Goal: Information Seeking & Learning: Learn about a topic

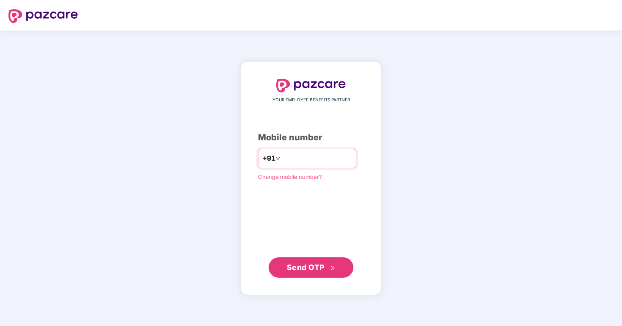
click at [303, 156] on input "number" at bounding box center [317, 159] width 70 height 14
type input "**********"
click at [314, 267] on span "Send OTP" at bounding box center [306, 267] width 38 height 9
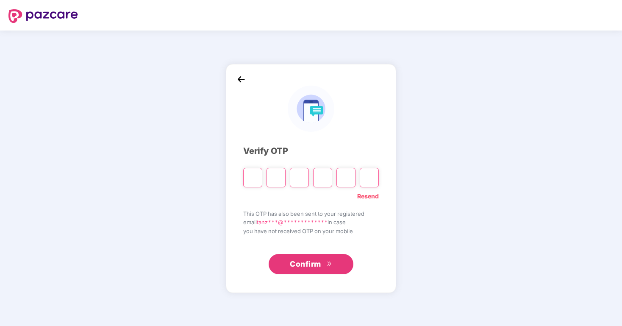
type input "*"
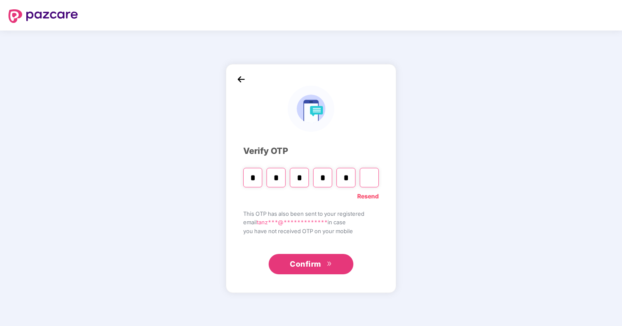
type input "*"
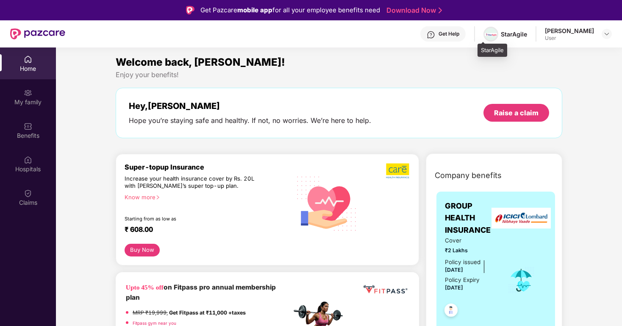
click at [485, 33] on img at bounding box center [491, 34] width 12 height 3
click at [508, 34] on div "StarAgile" at bounding box center [514, 34] width 26 height 8
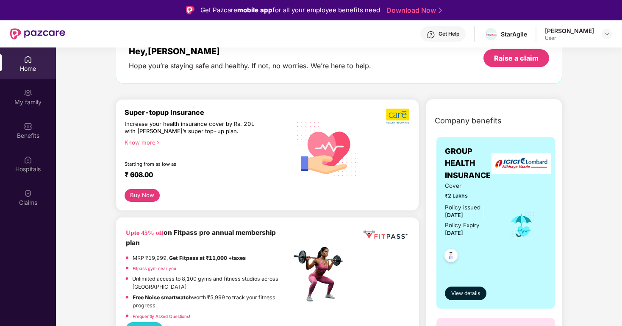
scroll to position [133, 0]
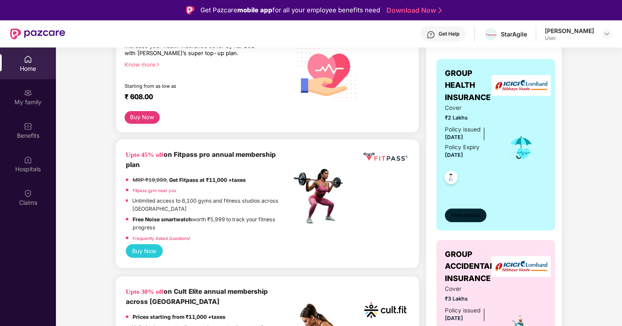
click at [471, 219] on span "View details" at bounding box center [465, 216] width 29 height 8
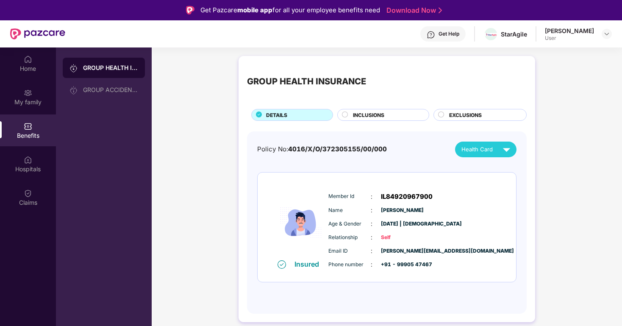
scroll to position [47, 0]
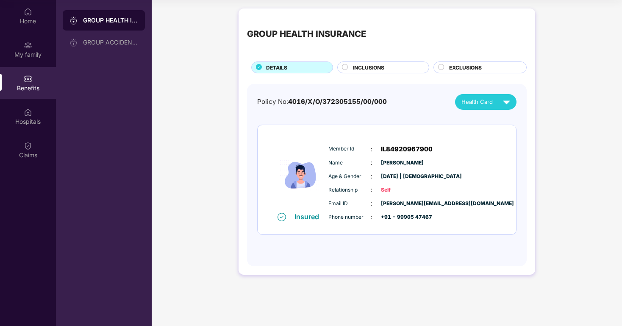
click at [346, 67] on circle at bounding box center [346, 67] width 6 height 6
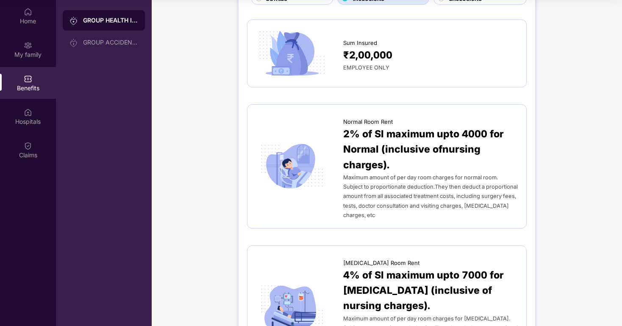
scroll to position [0, 0]
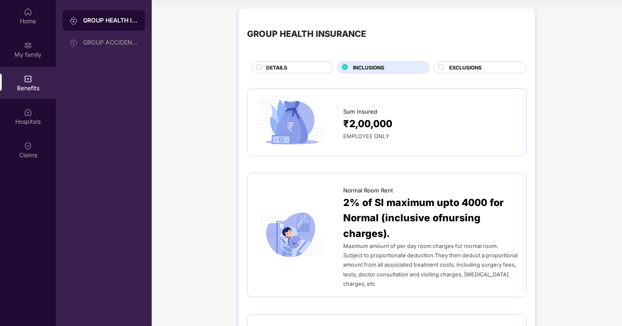
click at [458, 68] on span "EXCLUSIONS" at bounding box center [465, 68] width 33 height 8
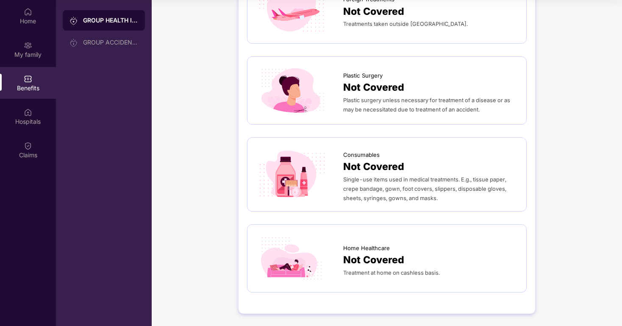
scroll to position [315, 0]
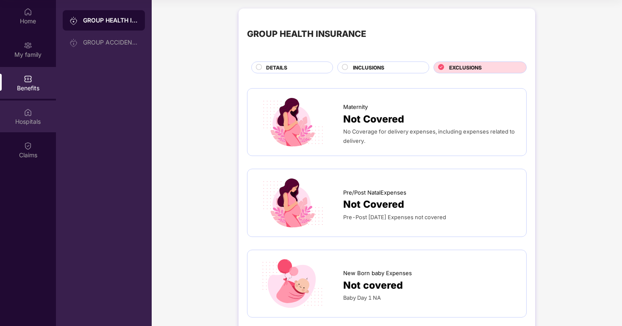
click at [30, 116] on div "Hospitals" at bounding box center [28, 116] width 56 height 32
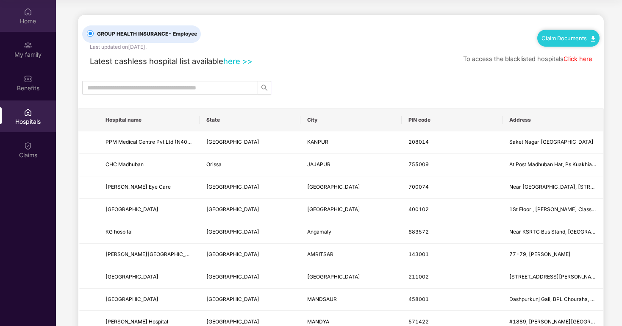
click at [30, 20] on div "Home" at bounding box center [28, 21] width 56 height 8
